Goal: Information Seeking & Learning: Learn about a topic

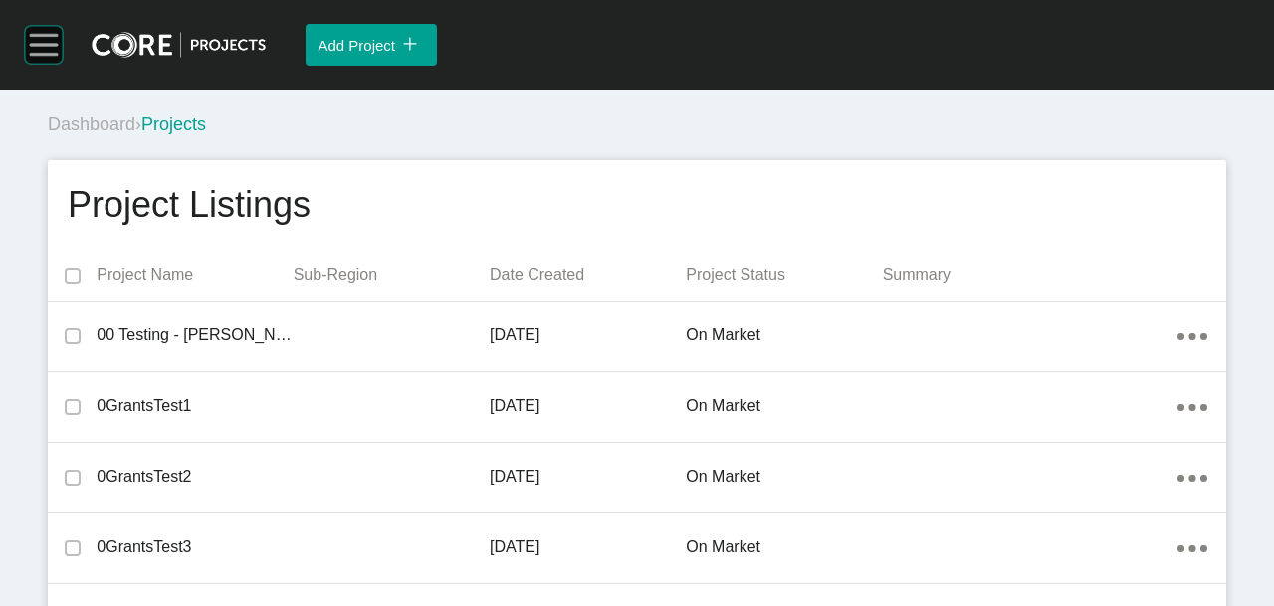
click at [28, 61] on rect at bounding box center [44, 45] width 38 height 38
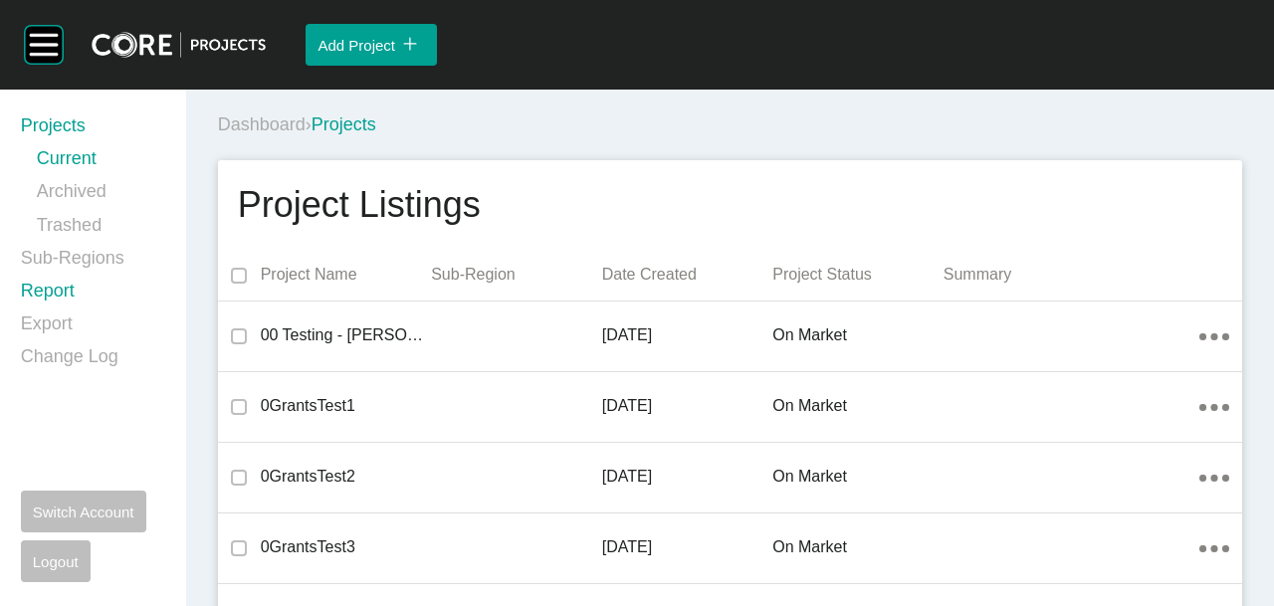
click at [28, 284] on link "Report" at bounding box center [91, 295] width 141 height 33
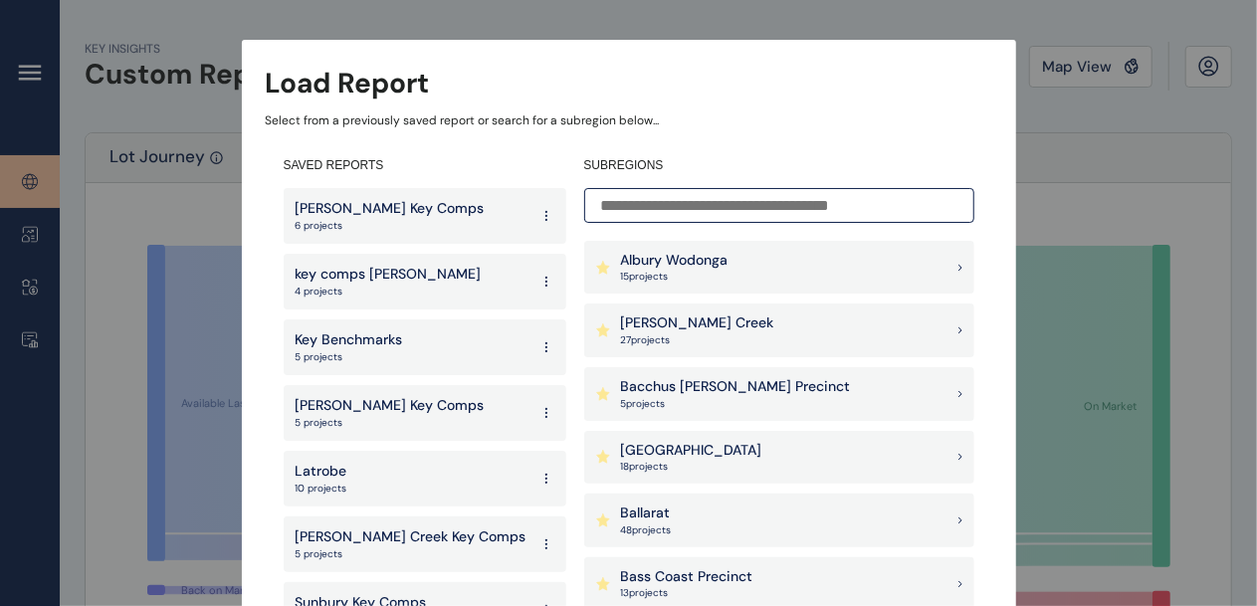
click at [669, 201] on input at bounding box center [779, 205] width 390 height 35
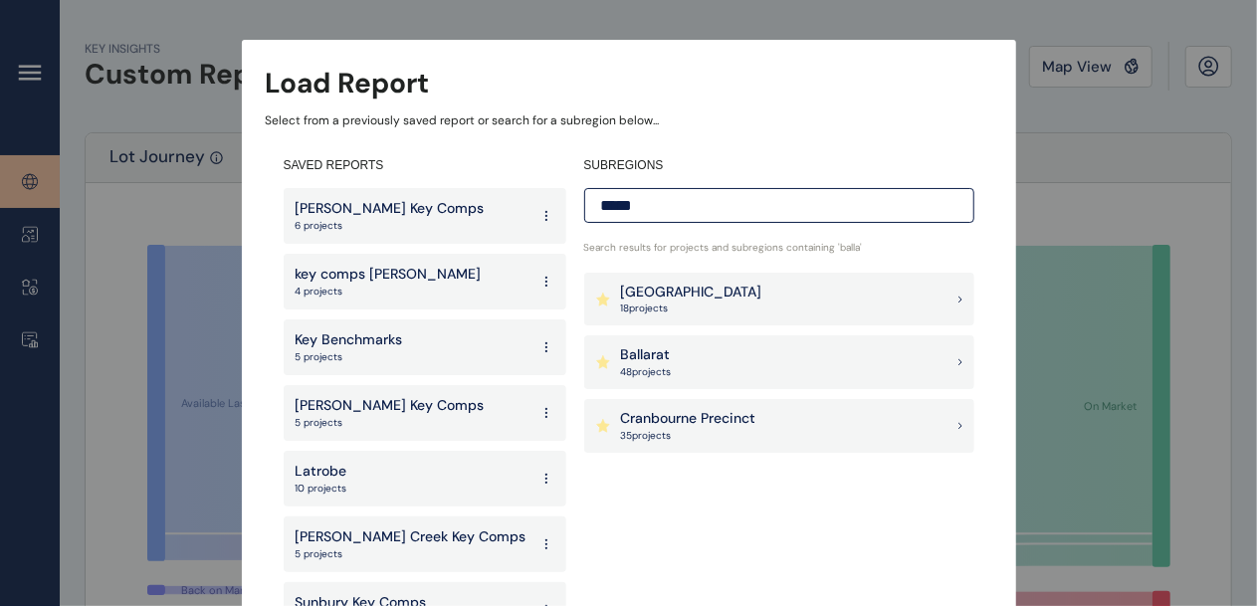
type input "*****"
click at [725, 366] on div "Ballarat 48 project s" at bounding box center [779, 362] width 390 height 54
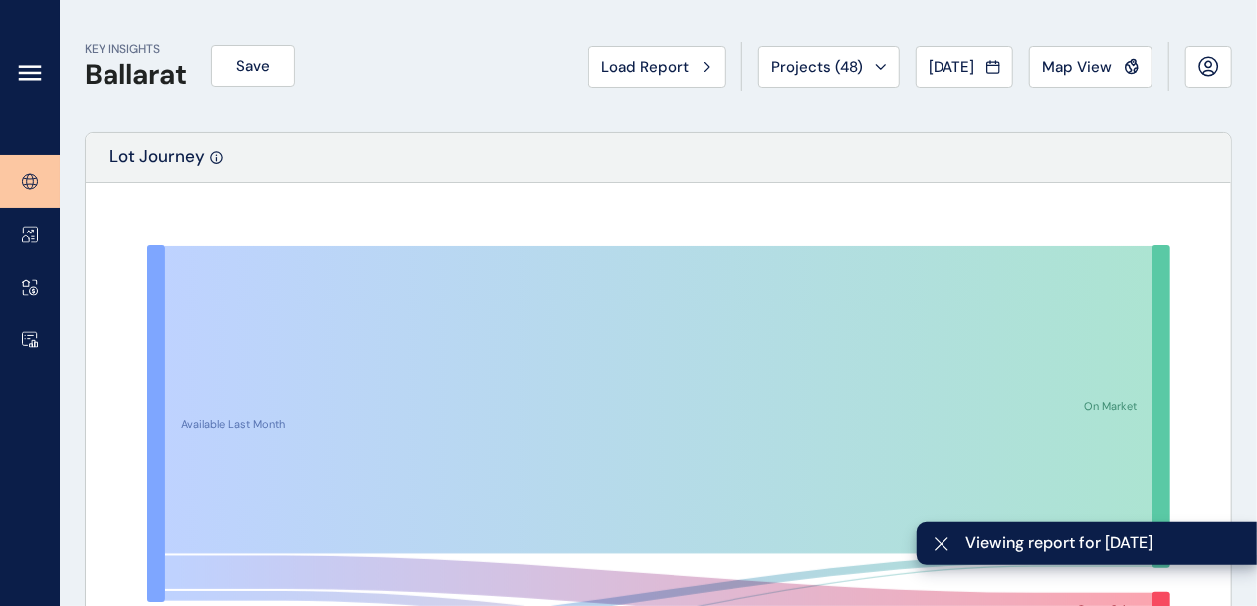
click at [30, 73] on icon at bounding box center [30, 73] width 20 height 0
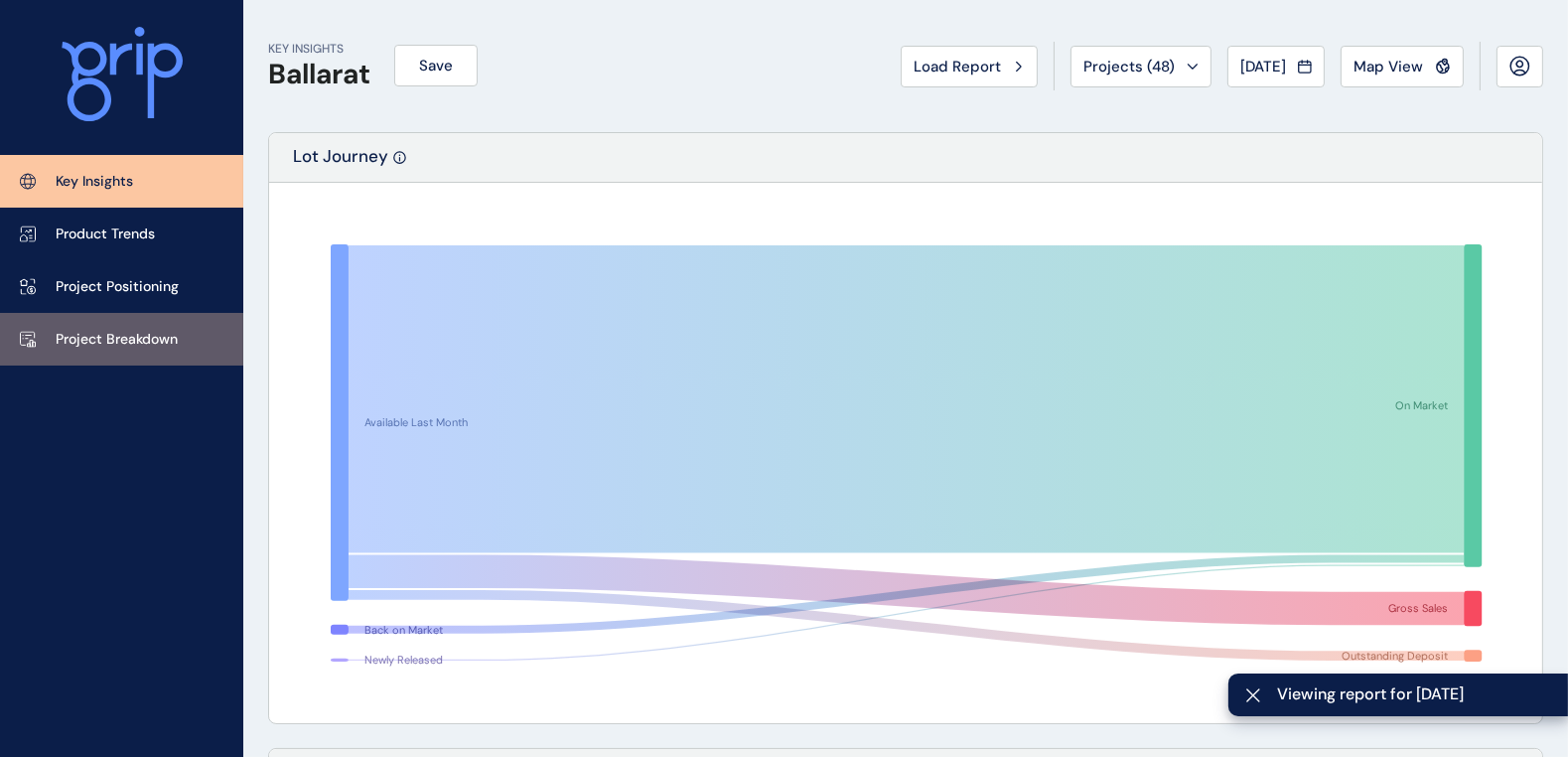
click at [83, 345] on p "Project Breakdown" at bounding box center [117, 340] width 122 height 20
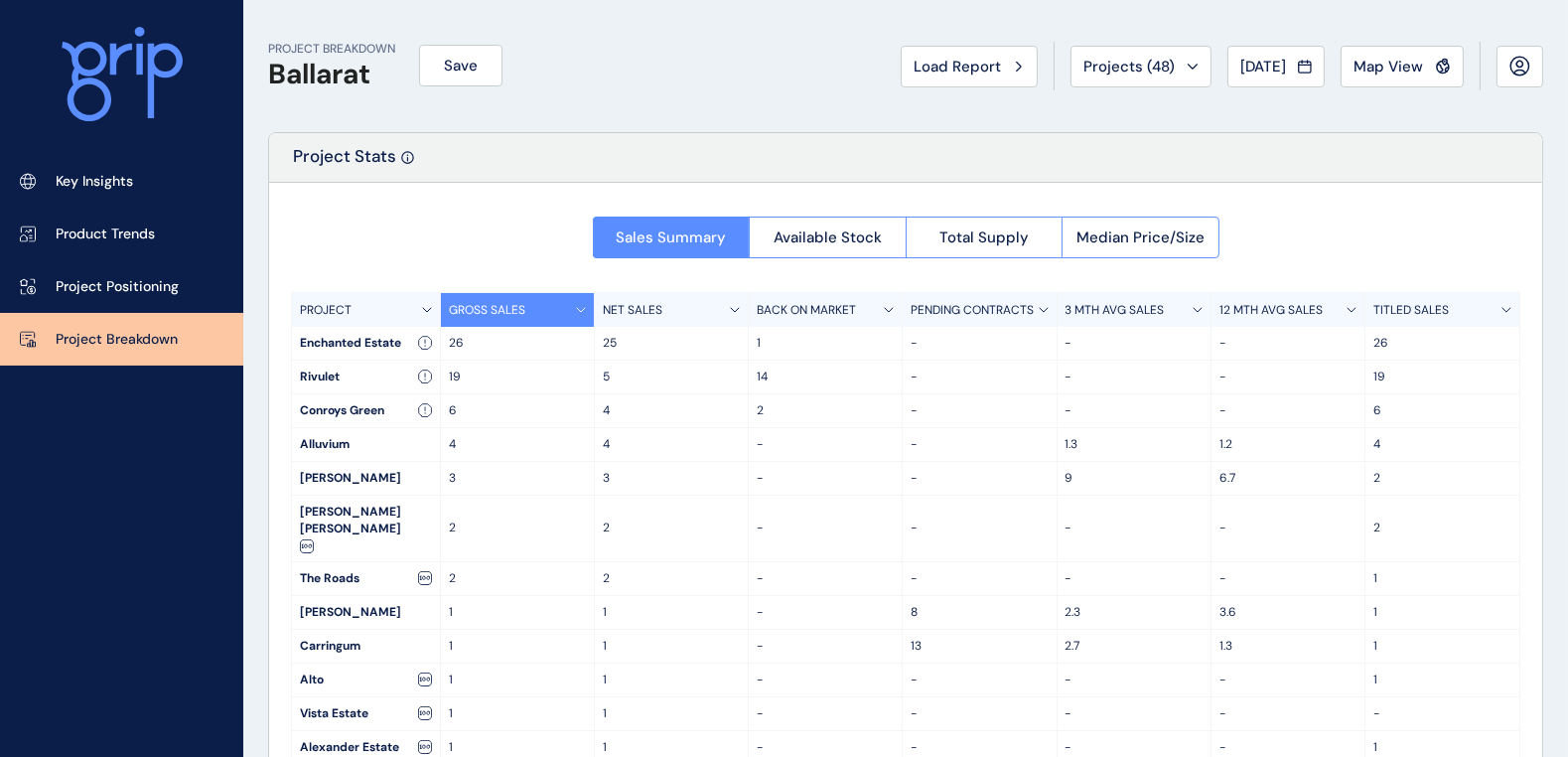
click at [1270, 306] on p "12 MTH AVG SALES" at bounding box center [1271, 310] width 104 height 17
